Goal: Register for event/course

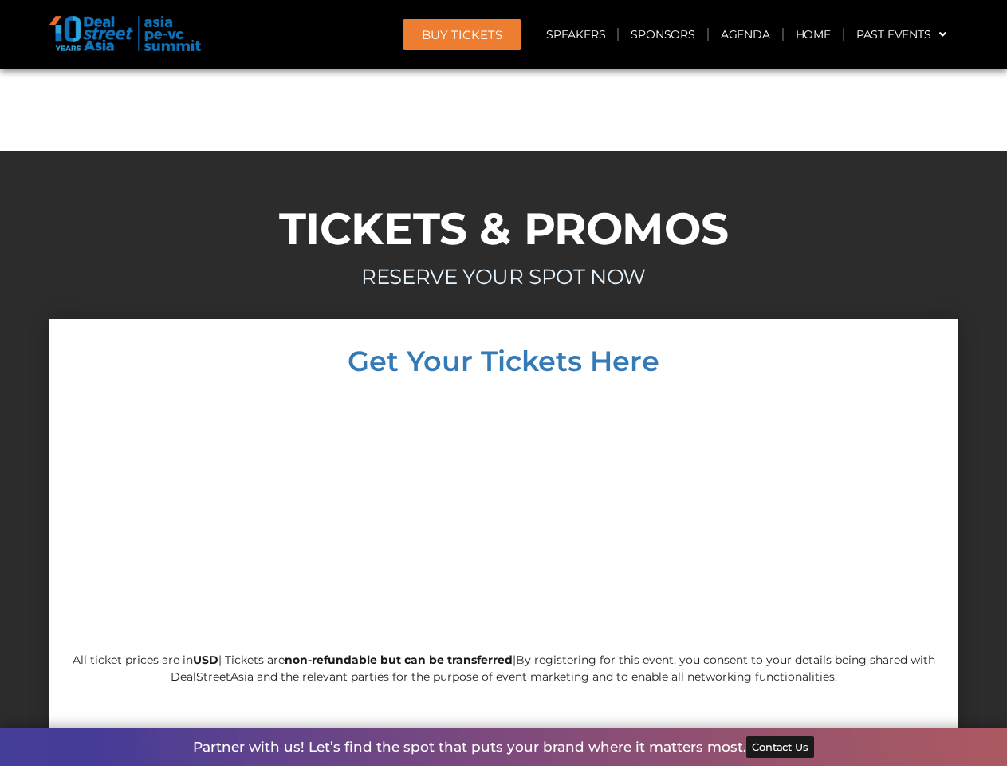
scroll to position [13632, 0]
